Goal: Find specific page/section: Find specific page/section

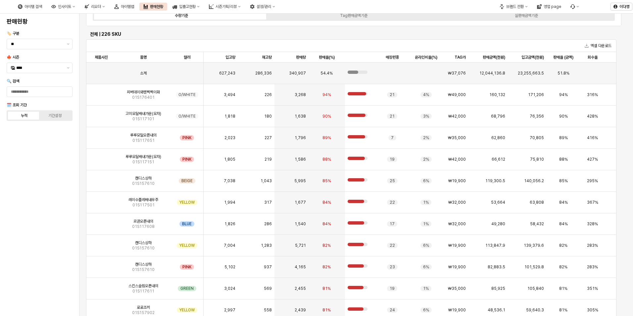
scroll to position [164, 0]
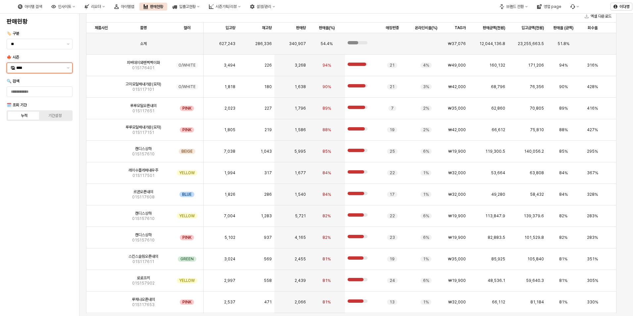
click at [47, 66] on input "****" at bounding box center [39, 68] width 47 height 7
click at [22, 137] on div "25FA" at bounding box center [40, 137] width 48 height 5
type input "****"
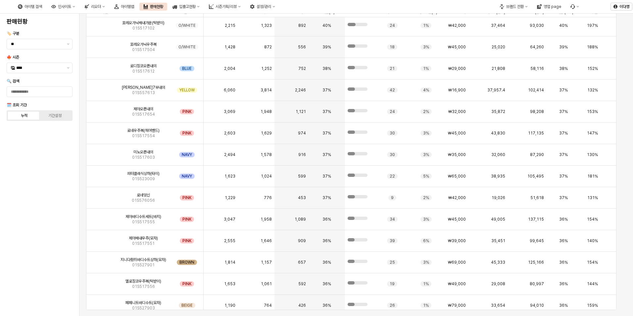
scroll to position [556, 0]
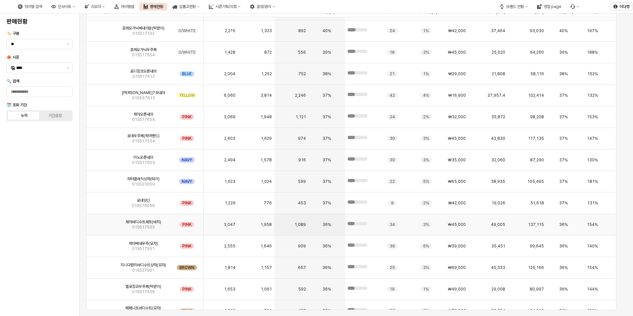
click at [101, 222] on img "App Frame" at bounding box center [101, 222] width 0 height 0
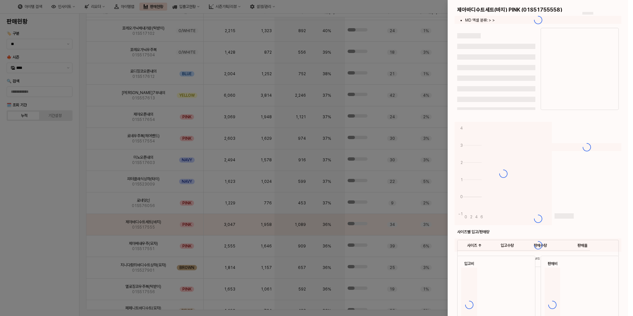
click at [99, 223] on div at bounding box center [316, 158] width 633 height 316
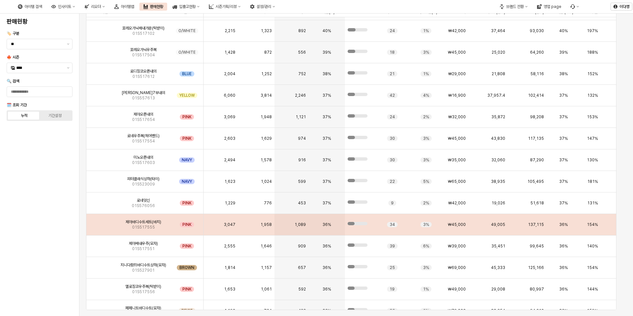
click at [101, 222] on img "App Frame" at bounding box center [101, 222] width 0 height 0
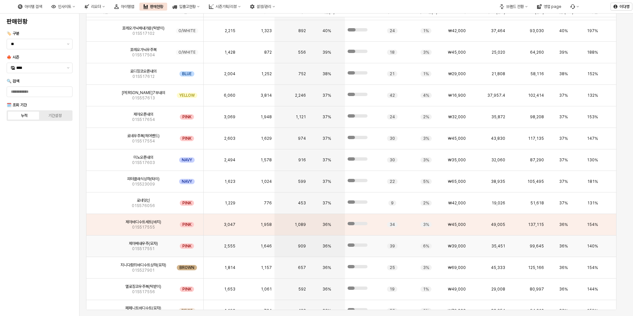
click at [101, 243] on img "App Frame" at bounding box center [101, 243] width 0 height 0
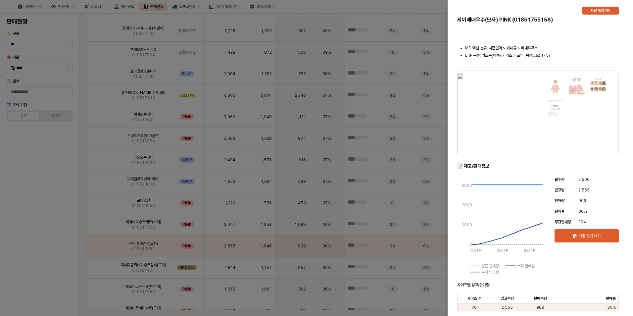
click at [102, 229] on div at bounding box center [316, 158] width 633 height 316
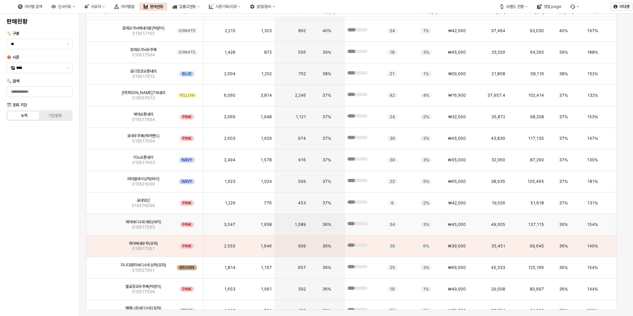
click at [101, 222] on img "App Frame" at bounding box center [101, 222] width 0 height 0
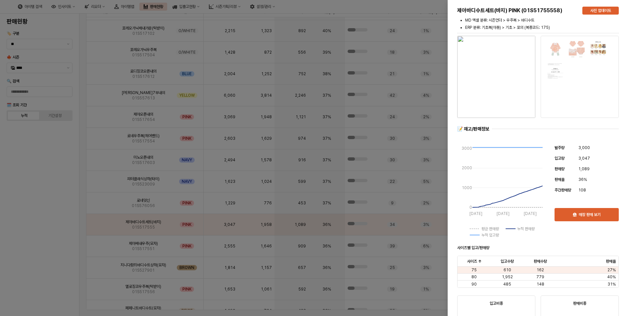
click at [507, 89] on img "button" at bounding box center [496, 77] width 78 height 82
